Goal: Task Accomplishment & Management: Manage account settings

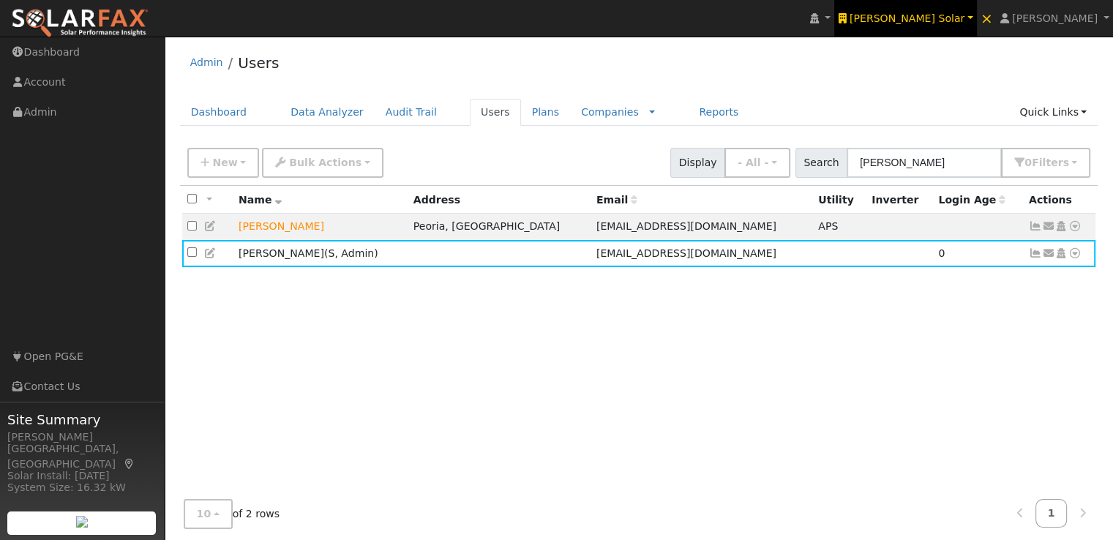
click at [949, 15] on span "Harmon Solar" at bounding box center [907, 18] width 115 height 12
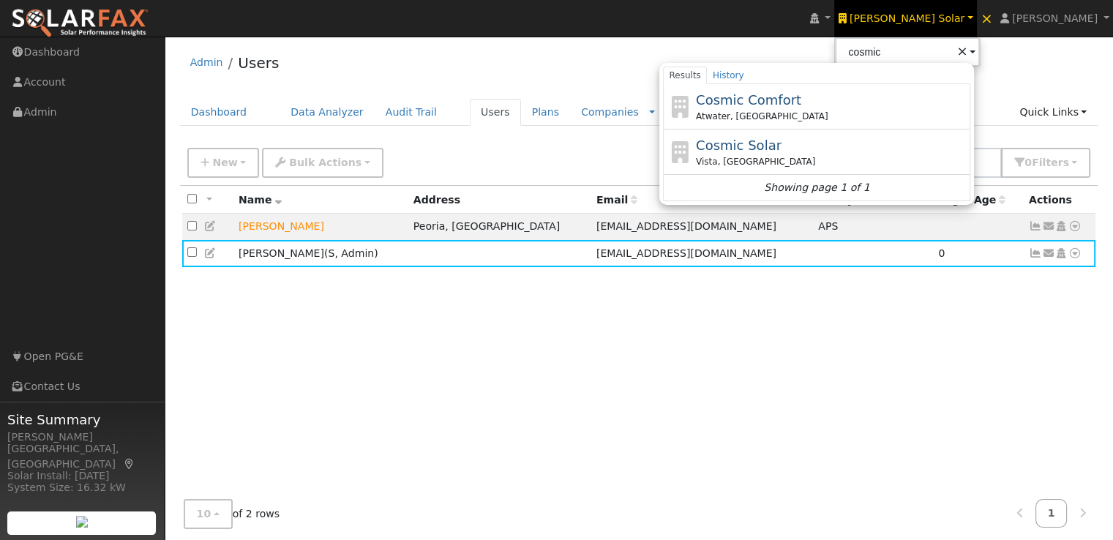
click at [782, 141] on span "Cosmic Solar" at bounding box center [739, 145] width 86 height 15
type input "Cosmic Solar"
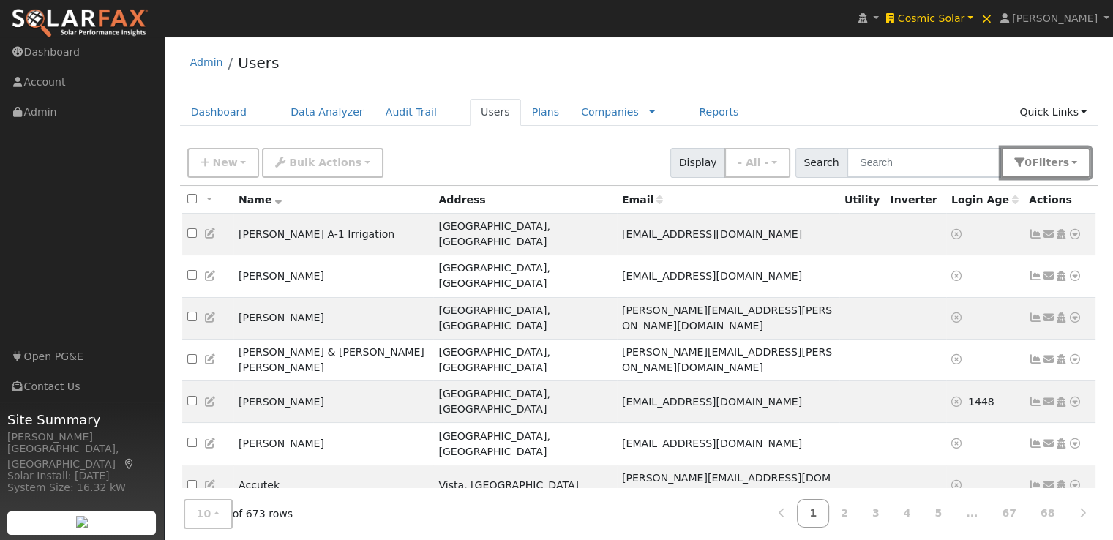
click at [1065, 157] on span "s" at bounding box center [1066, 163] width 6 height 12
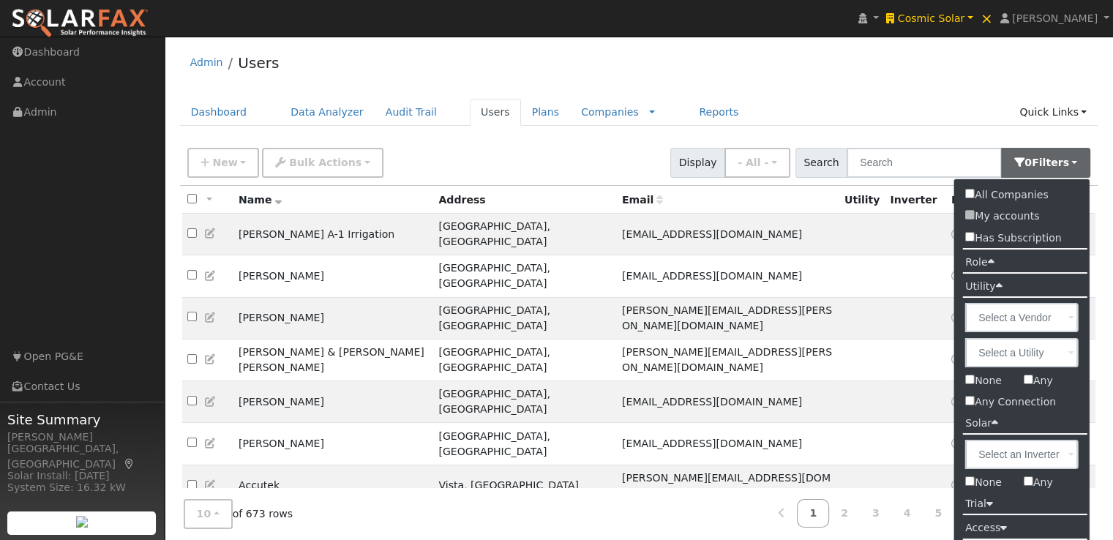
click at [988, 258] on icon at bounding box center [990, 261] width 7 height 11
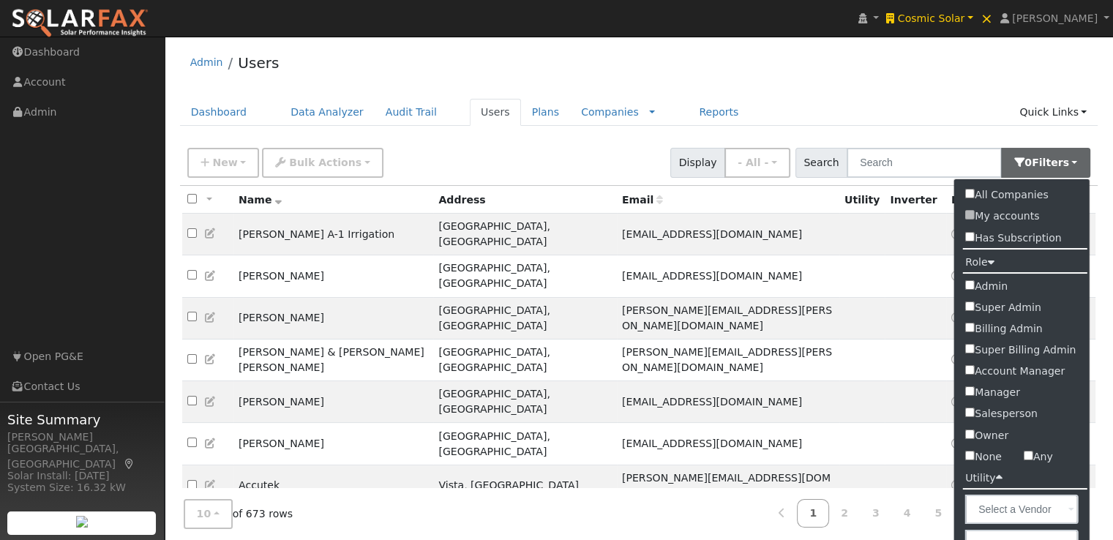
click at [971, 284] on input "Admin" at bounding box center [970, 285] width 10 height 10
checkbox input "true"
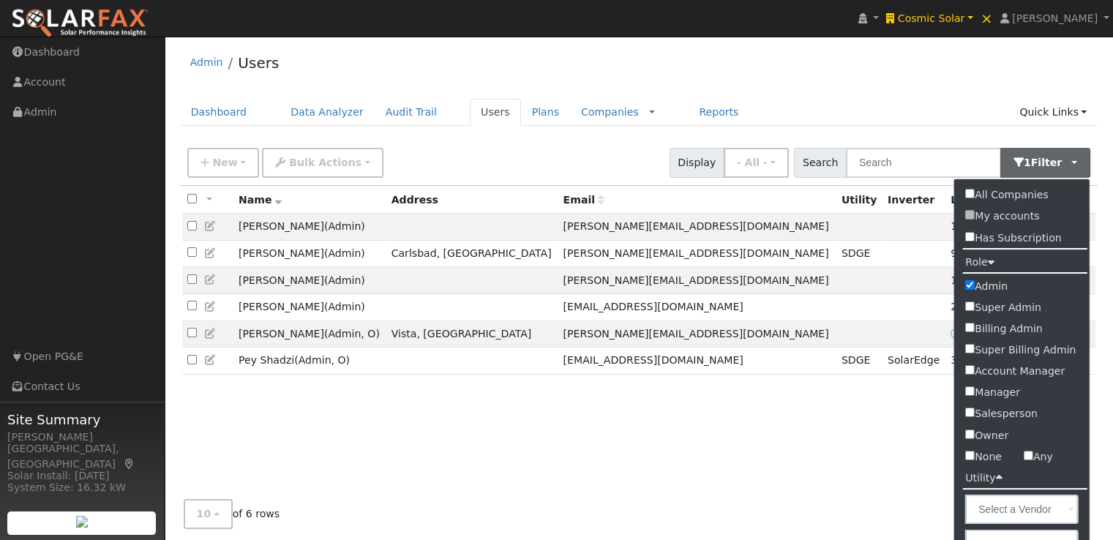
click at [325, 444] on div "All None All on page None on page Name Address Email Utility Inverter Login Age…" at bounding box center [639, 348] width 919 height 324
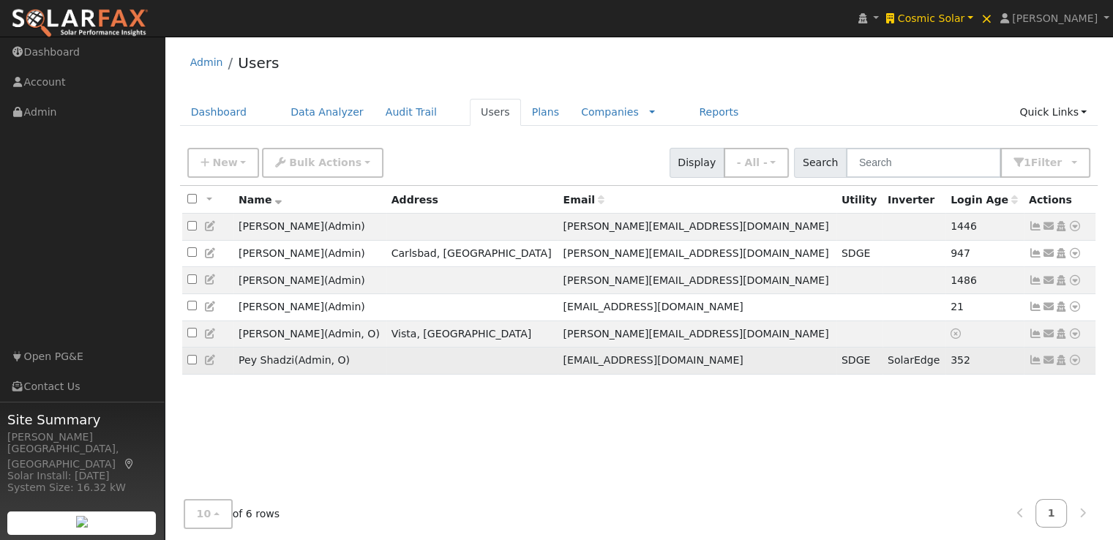
click at [209, 363] on icon at bounding box center [210, 360] width 13 height 10
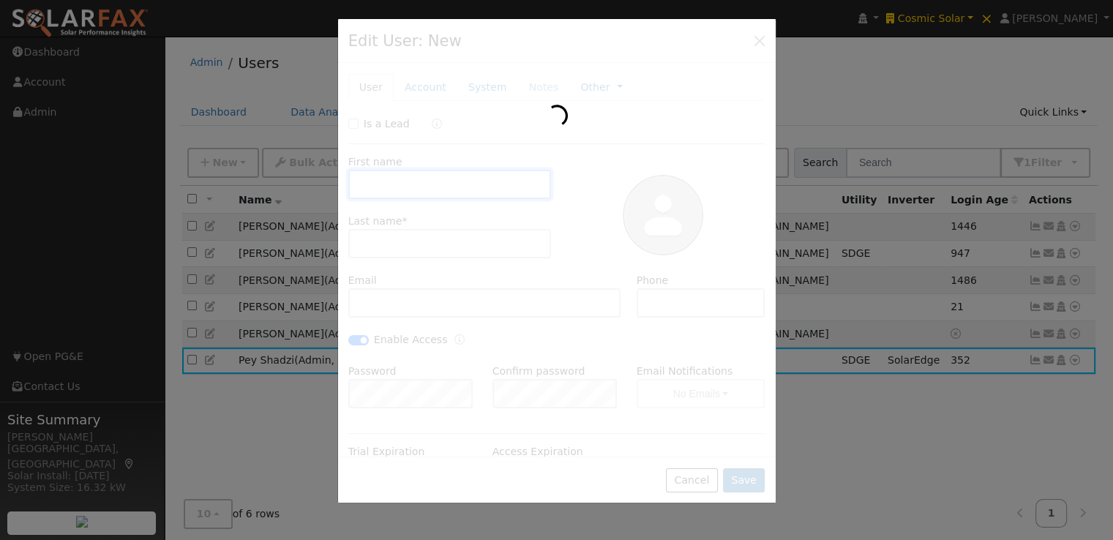
type input "[DATE]"
type input "Pey"
type input "Shadzi"
type input "[EMAIL_ADDRESS][DOMAIN_NAME]"
checkbox input "true"
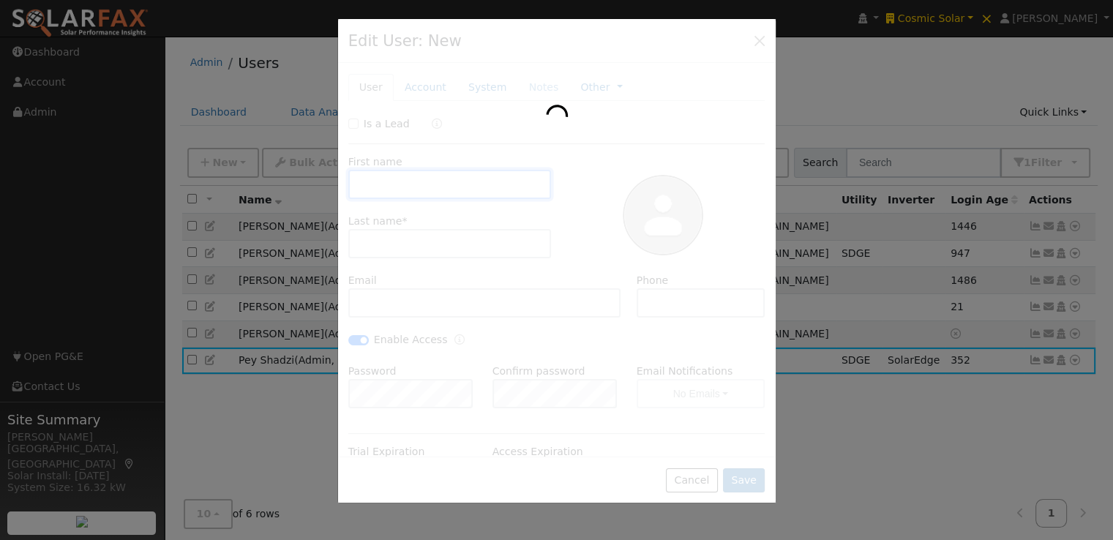
checkbox input "true"
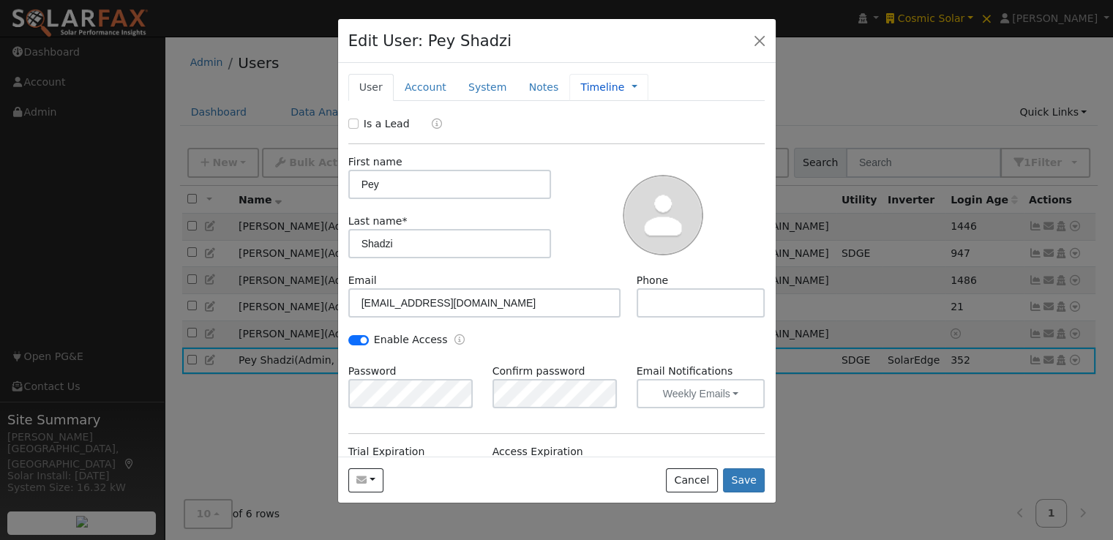
click at [583, 86] on link "Timeline" at bounding box center [602, 87] width 44 height 15
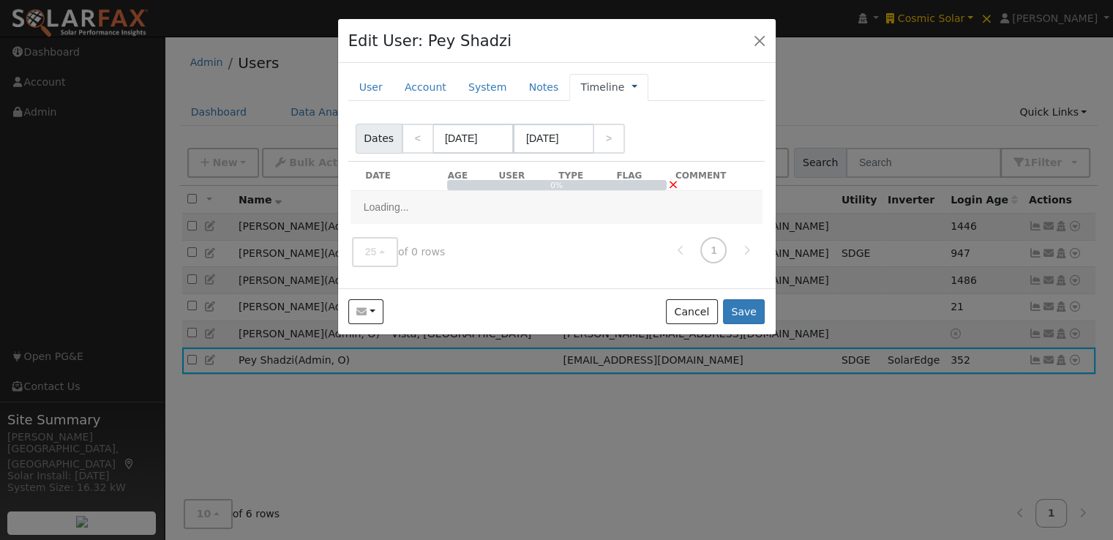
click at [632, 86] on link at bounding box center [635, 87] width 6 height 15
click at [632, 109] on link "Management" at bounding box center [683, 113] width 102 height 20
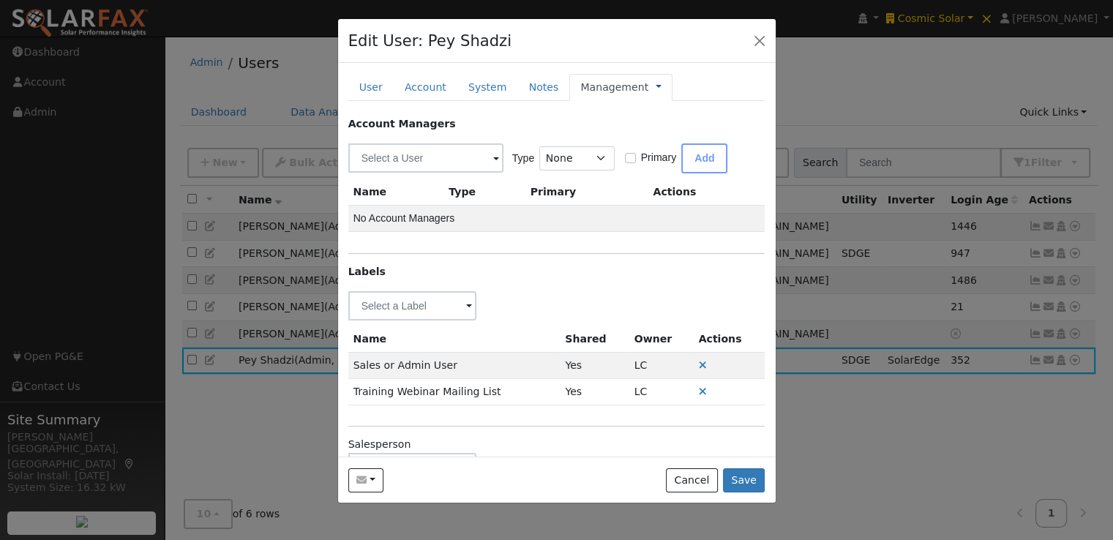
click at [656, 83] on link at bounding box center [659, 87] width 6 height 15
click at [657, 149] on link "Timeline" at bounding box center [708, 154] width 102 height 20
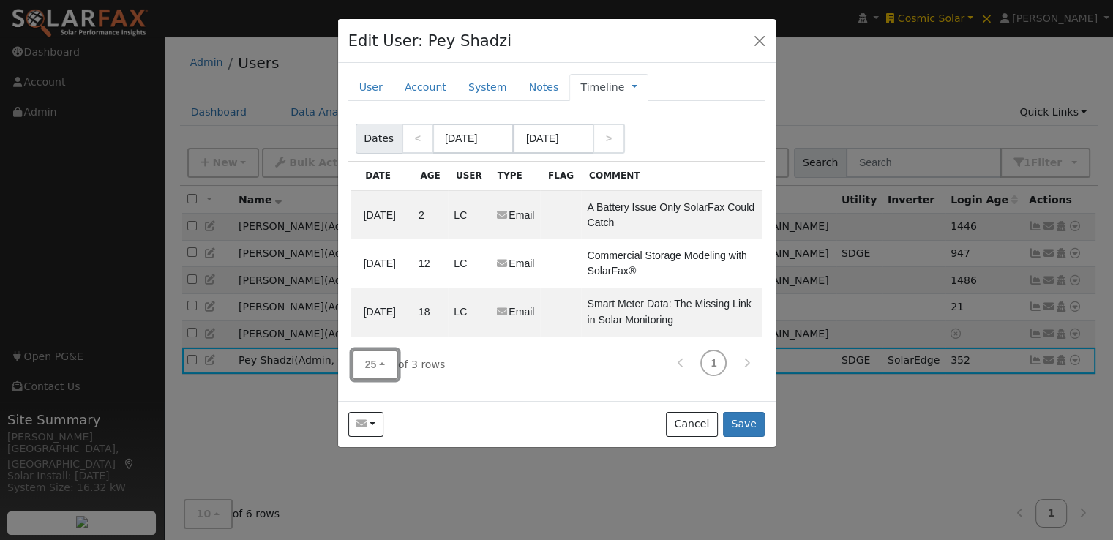
click at [375, 369] on button "25" at bounding box center [375, 365] width 46 height 30
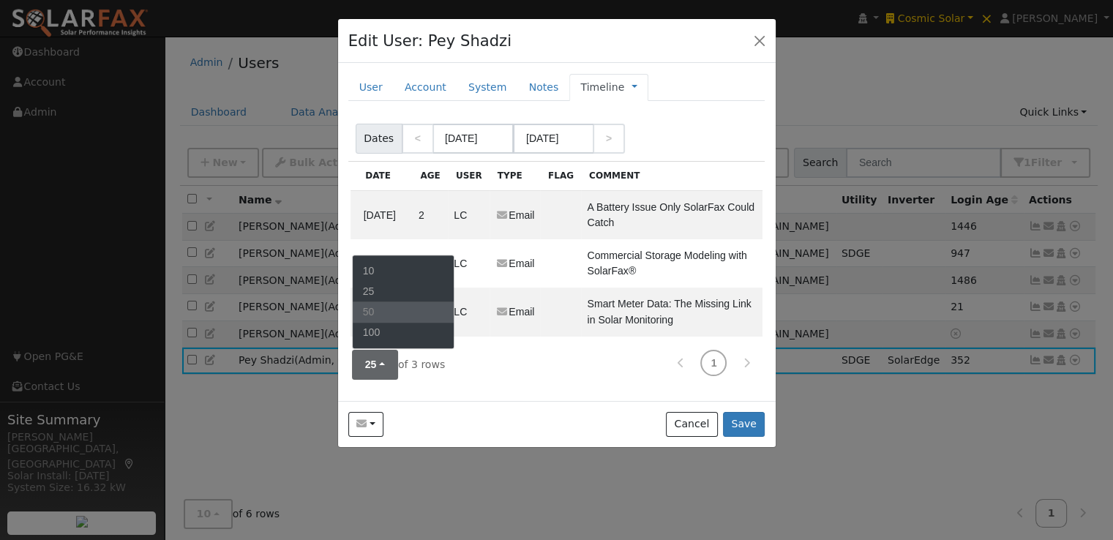
click at [384, 313] on link "50" at bounding box center [404, 312] width 102 height 20
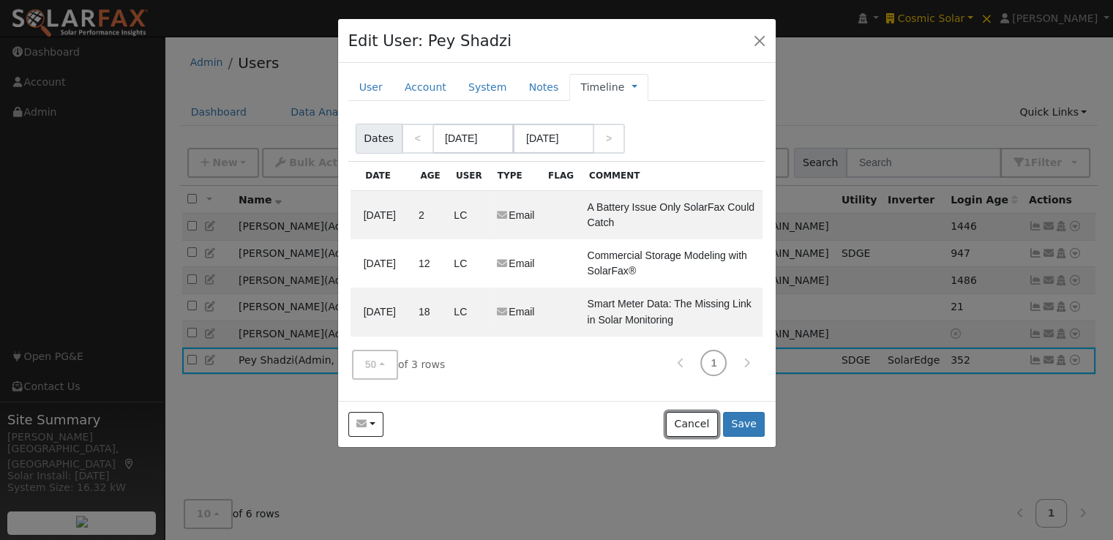
click at [700, 419] on button "Cancel" at bounding box center [692, 424] width 52 height 25
